Goal: Task Accomplishment & Management: Manage account settings

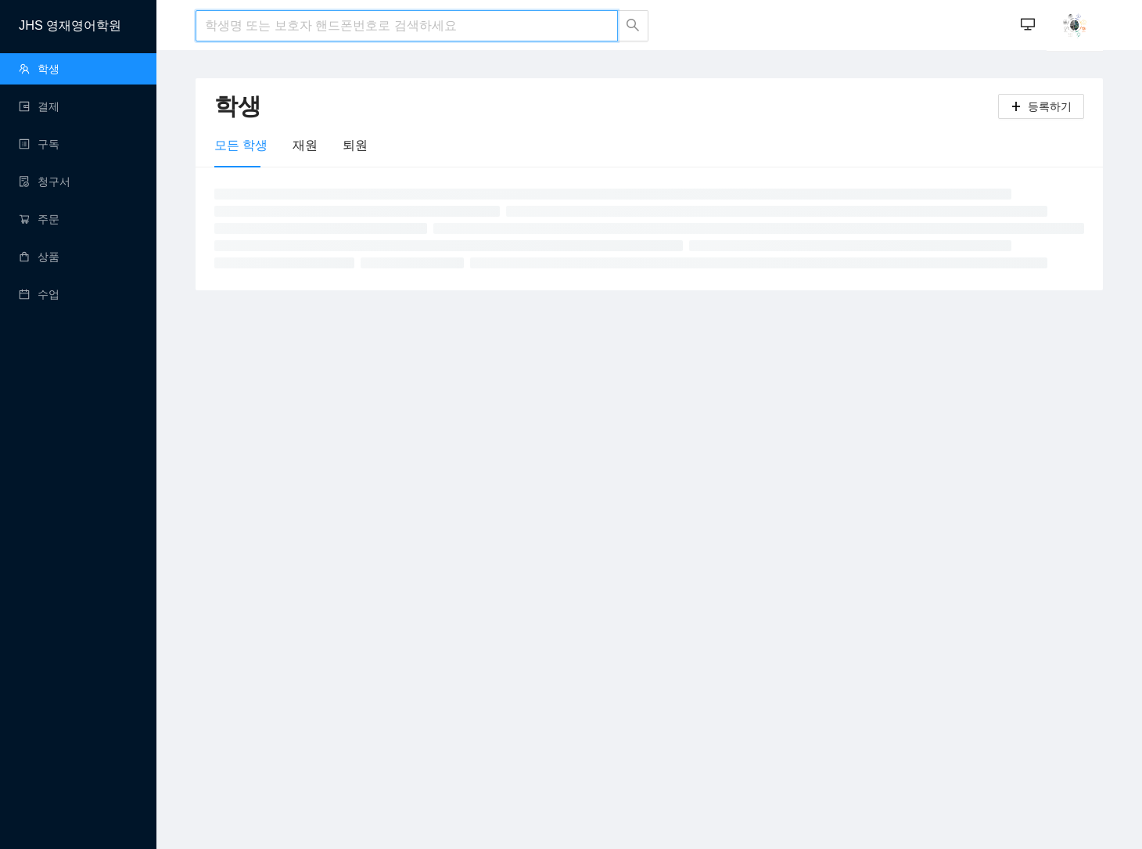
click at [429, 25] on input "search" at bounding box center [407, 25] width 422 height 31
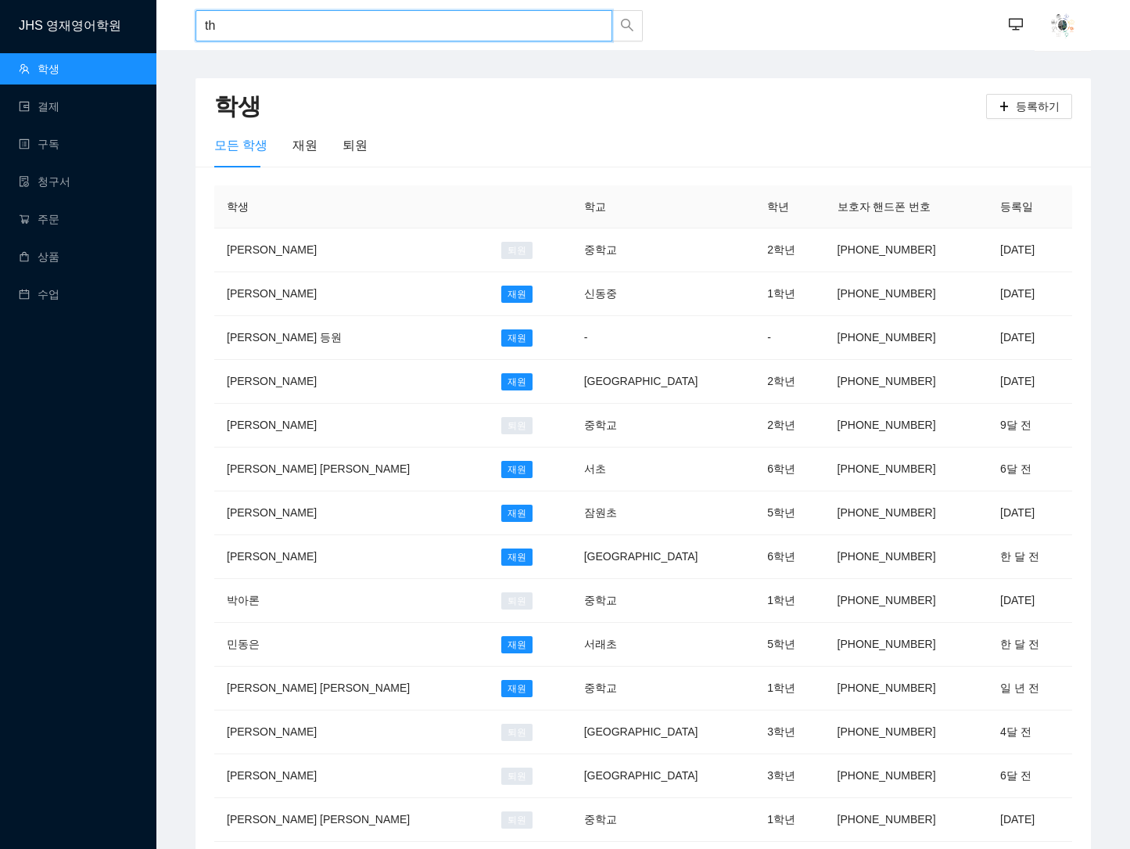
type input "t"
type input "[PERSON_NAME]"
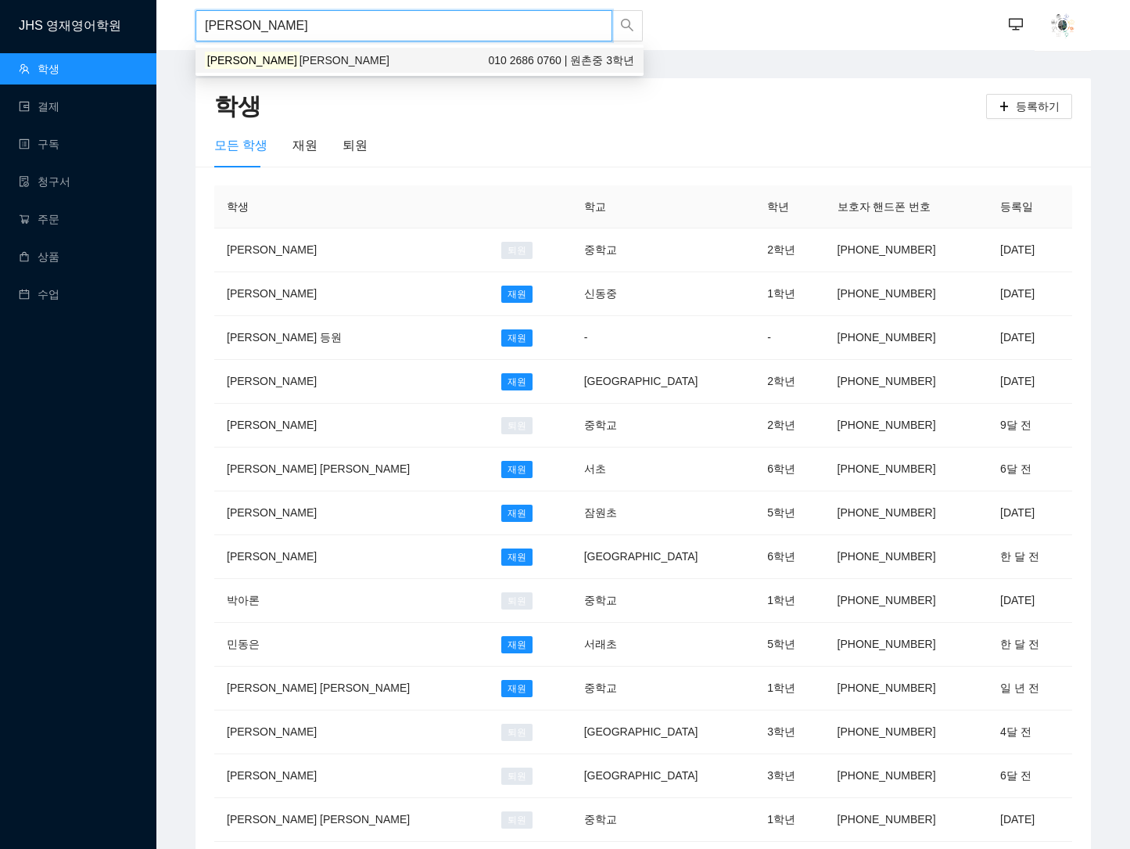
click at [378, 66] on div "[PERSON_NAME] [PERSON_NAME] 010 2686 0760 | 원촌중 3학년" at bounding box center [419, 60] width 429 height 17
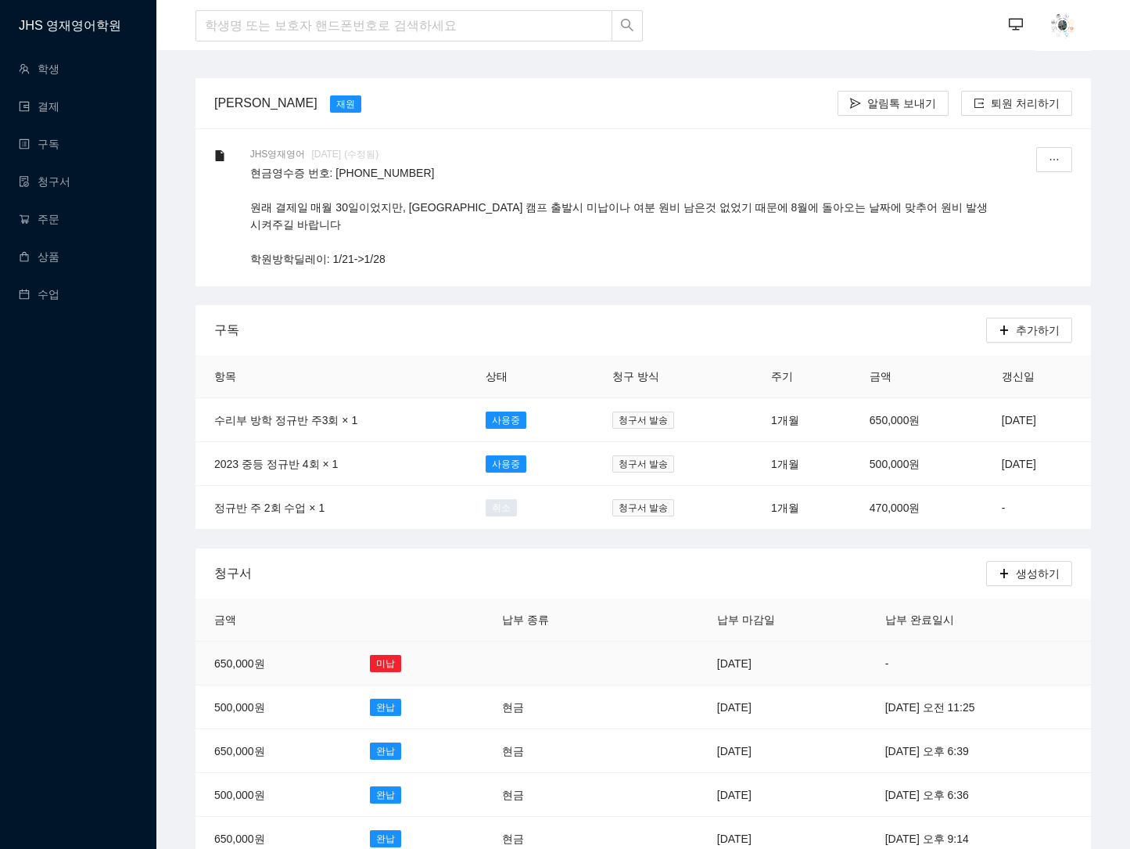
click at [699, 650] on td "[DATE]" at bounding box center [783, 663] width 168 height 44
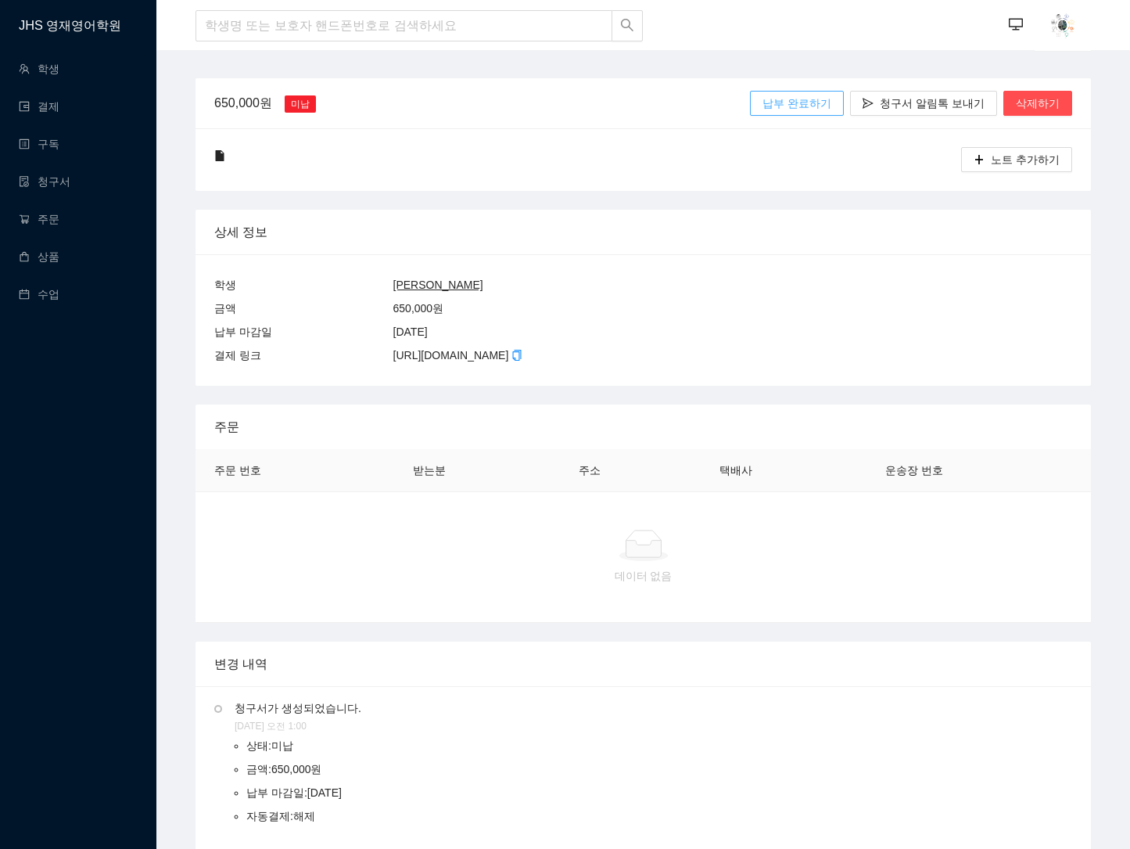
click at [822, 101] on span "납부 완료하기" at bounding box center [797, 103] width 69 height 17
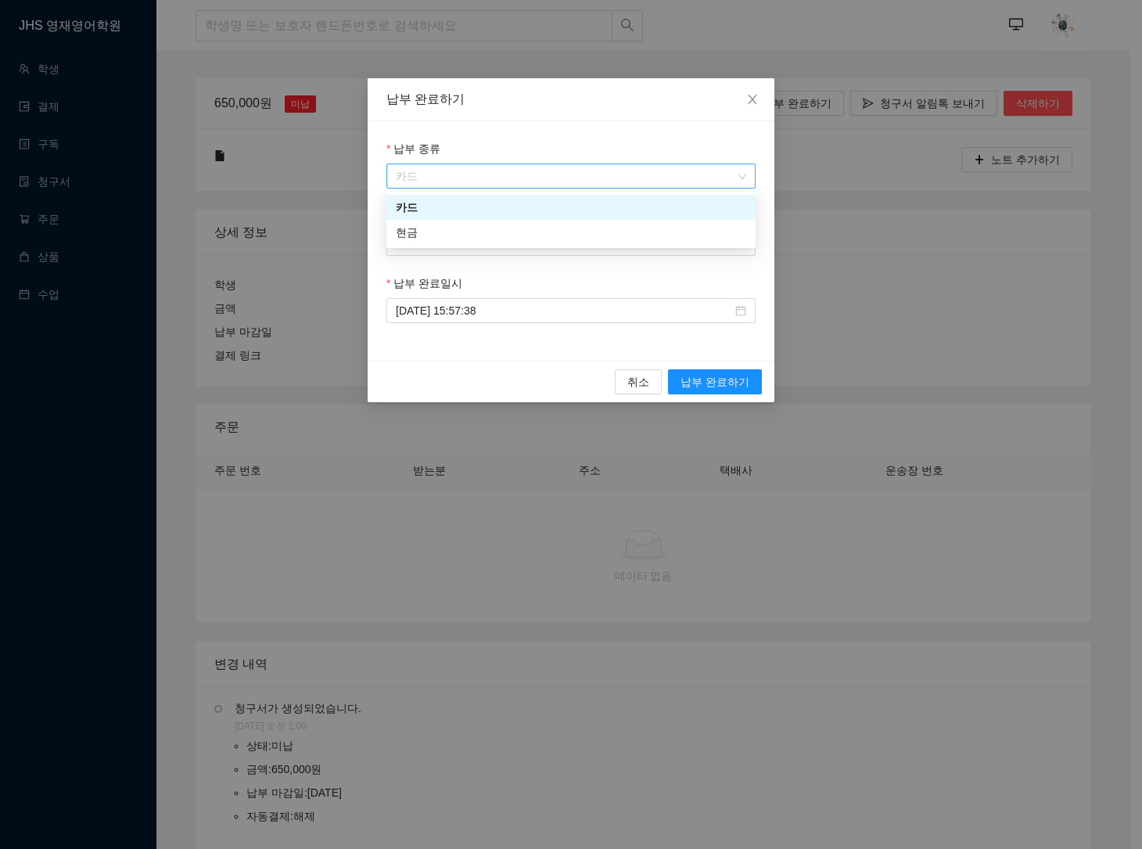
click at [607, 177] on span "카드" at bounding box center [571, 175] width 350 height 23
click at [540, 232] on div "현금" at bounding box center [571, 232] width 350 height 17
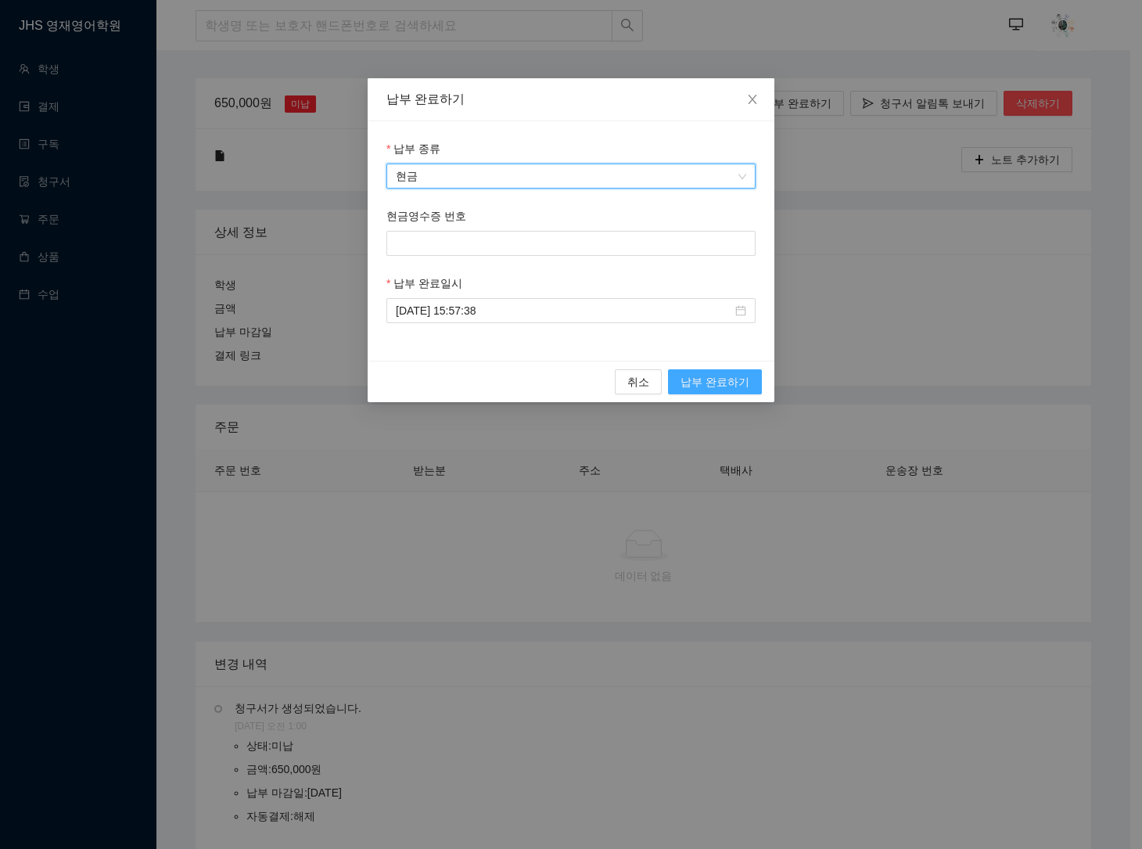
click at [709, 377] on span "납부 완료하기" at bounding box center [715, 381] width 69 height 17
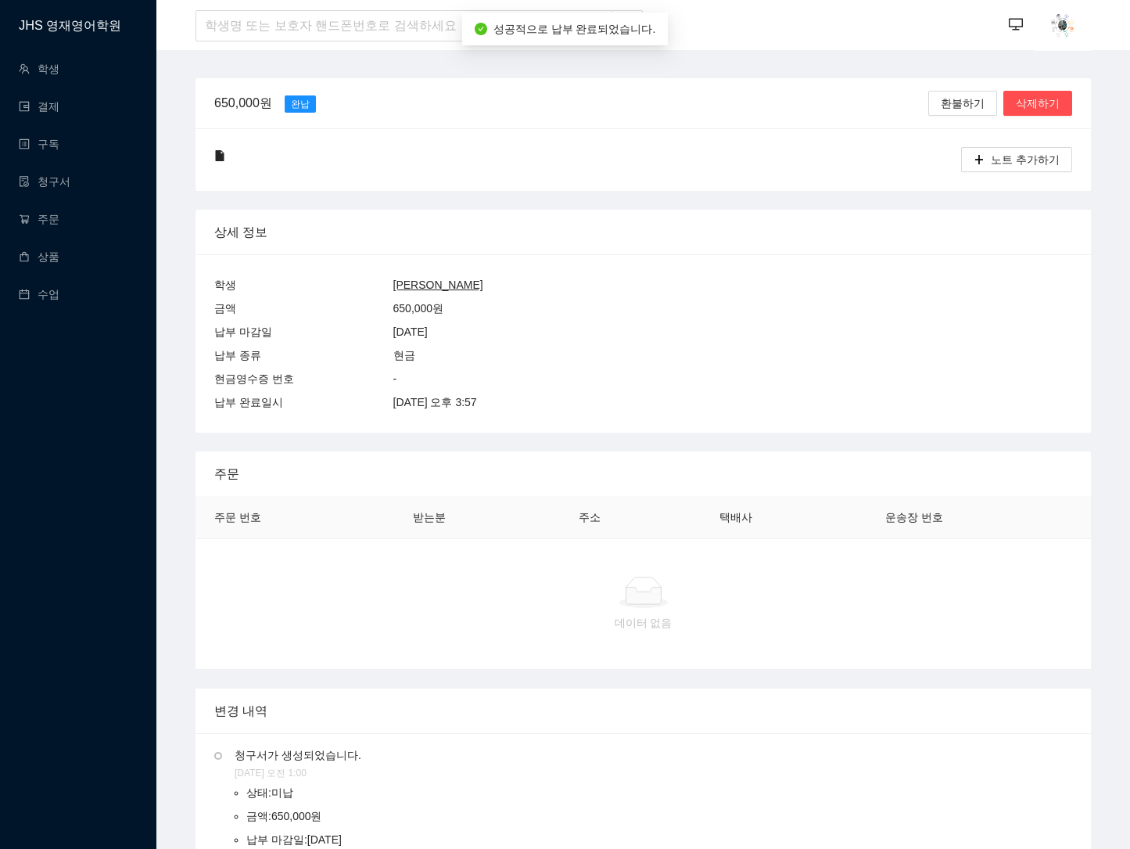
drag, startPoint x: 84, startPoint y: 505, endPoint x: 81, endPoint y: 514, distance: 9.7
click at [84, 504] on div "JHS 영재영어학원 학생 결제 구독 청구서 주문 상품 수업" at bounding box center [78, 424] width 156 height 849
